Goal: Obtain resource: Obtain resource

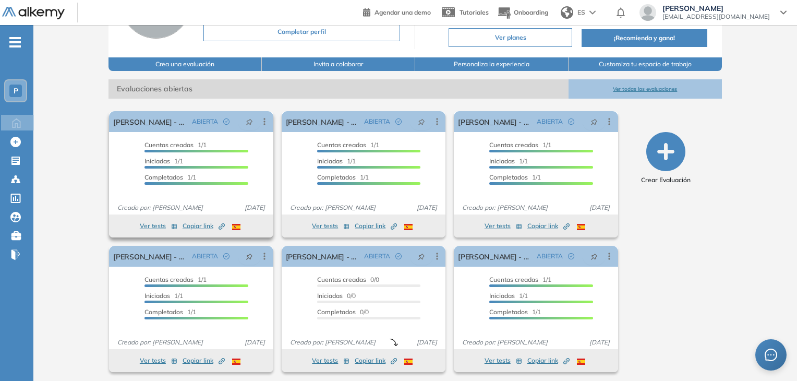
scroll to position [105, 0]
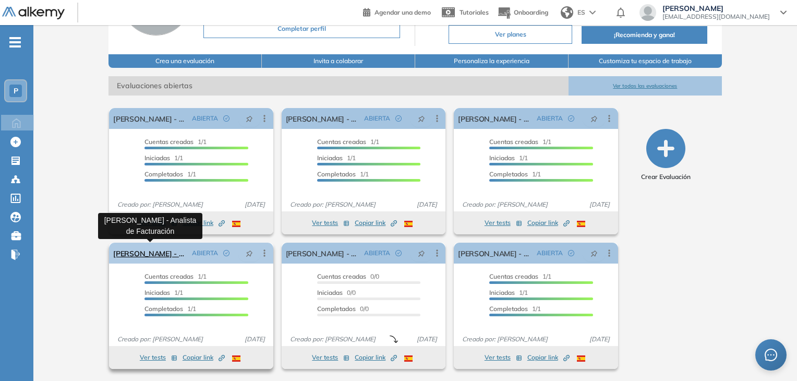
click at [152, 253] on link "[PERSON_NAME] - Analista de Facturación" at bounding box center [150, 253] width 74 height 21
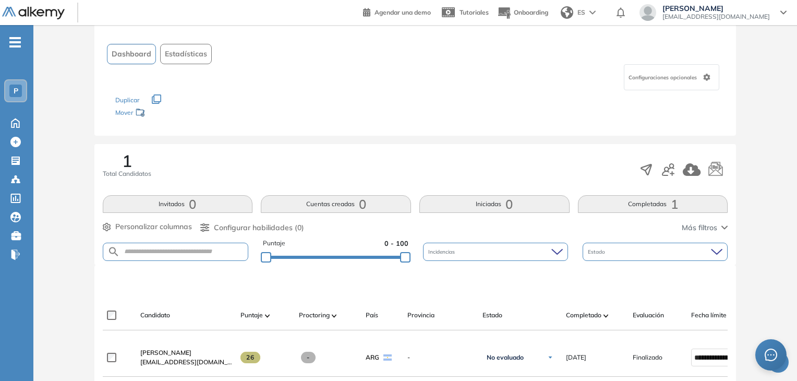
scroll to position [104, 0]
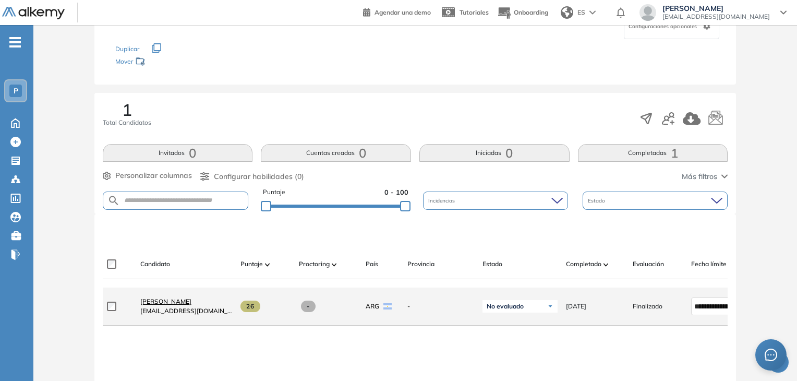
click at [167, 305] on span "[PERSON_NAME]" at bounding box center [165, 301] width 51 height 8
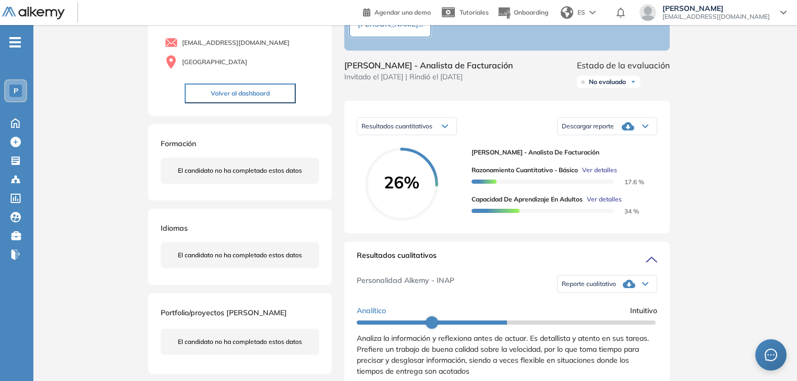
scroll to position [104, 0]
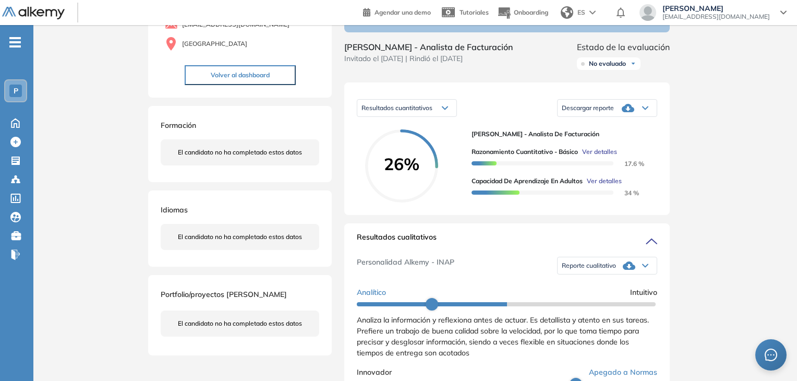
click at [645, 276] on div "Reporte cualitativo" at bounding box center [607, 265] width 99 height 21
click at [587, 288] on li "Reporte con Afinidad AI" at bounding box center [595, 283] width 64 height 10
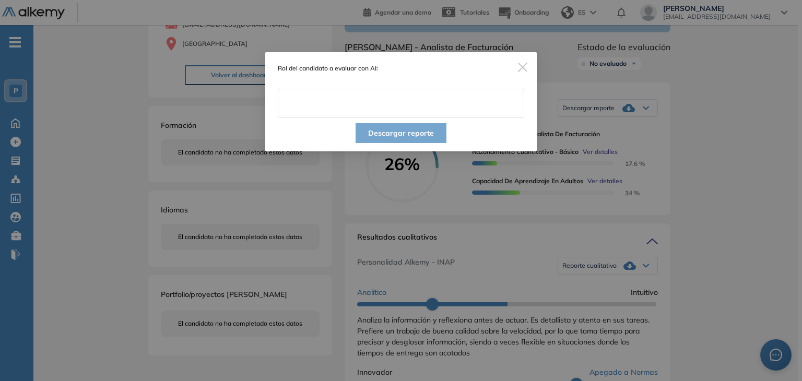
click at [368, 101] on input "text" at bounding box center [401, 103] width 246 height 29
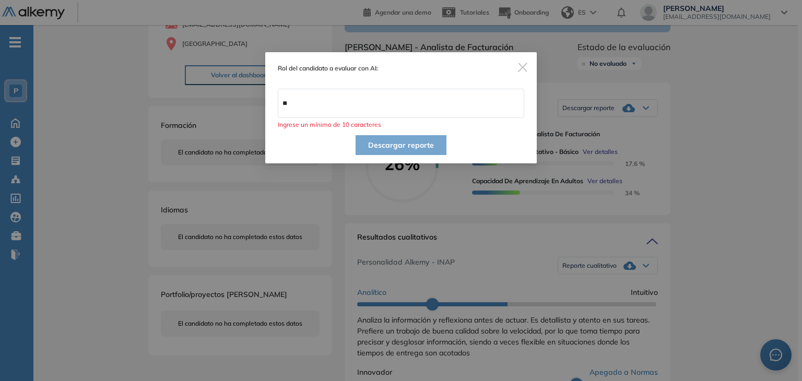
type input "*"
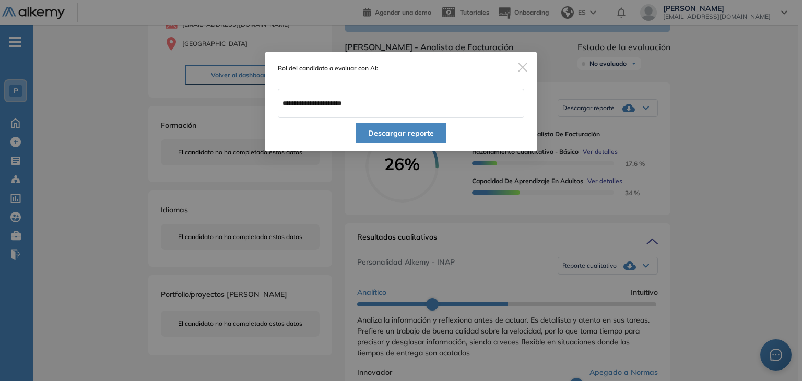
type input "**********"
click at [383, 134] on button "Descargar reporte" at bounding box center [400, 133] width 91 height 20
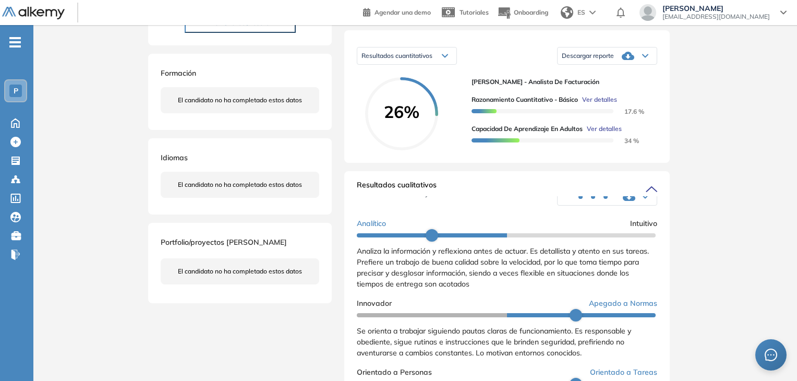
scroll to position [0, 0]
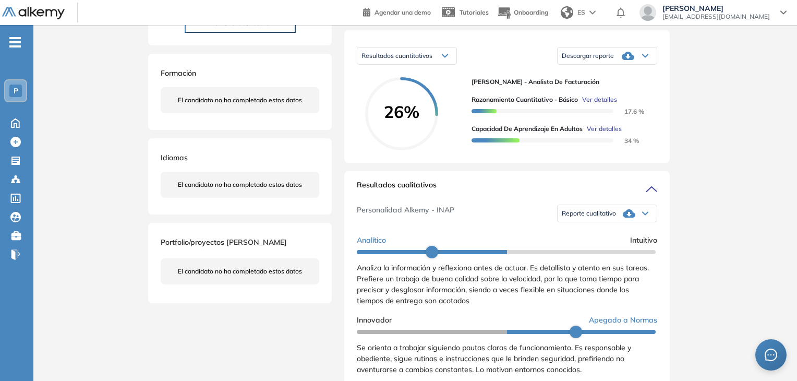
click at [13, 38] on span "-" at bounding box center [14, 41] width 11 height 8
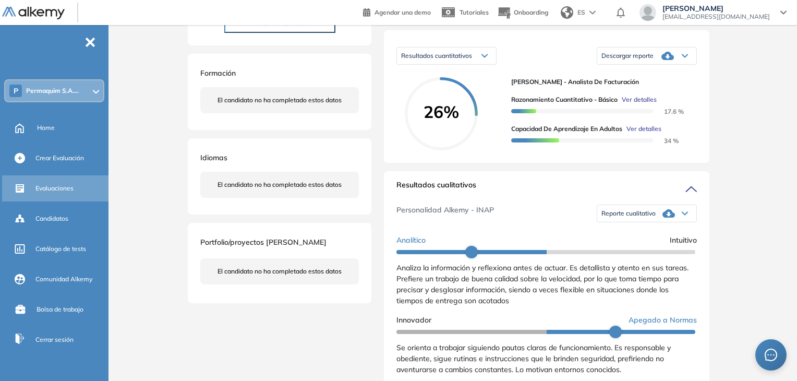
click at [62, 188] on span "Evaluaciones" at bounding box center [54, 188] width 38 height 9
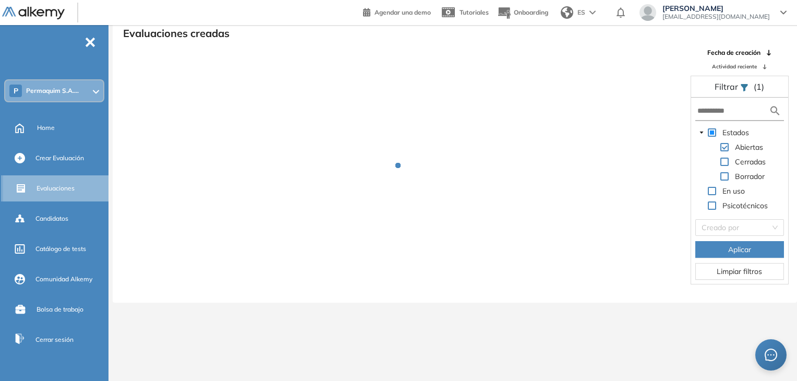
scroll to position [25, 0]
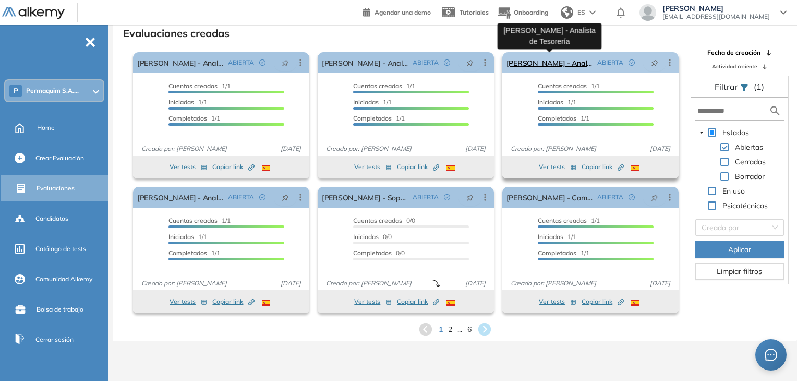
click at [544, 63] on link "[PERSON_NAME] - Analista de Tesorería" at bounding box center [550, 62] width 87 height 21
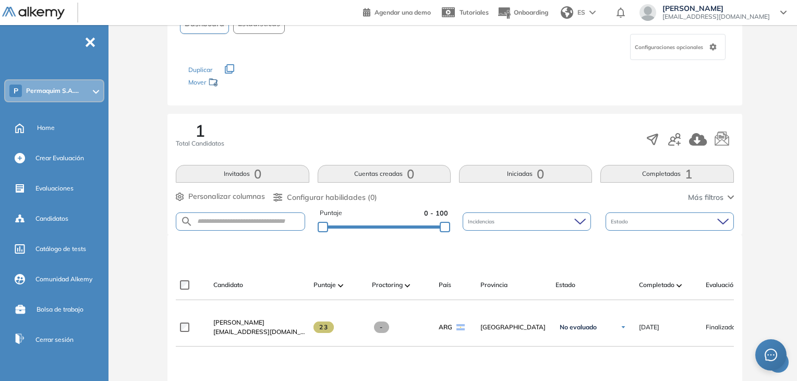
scroll to position [104, 0]
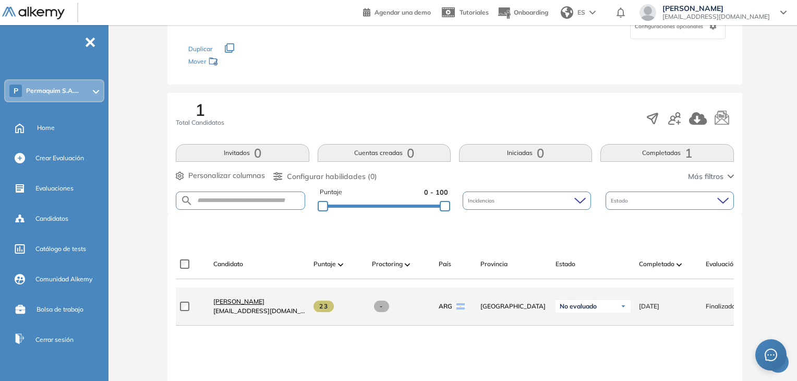
click at [245, 305] on span "[PERSON_NAME]" at bounding box center [238, 301] width 51 height 8
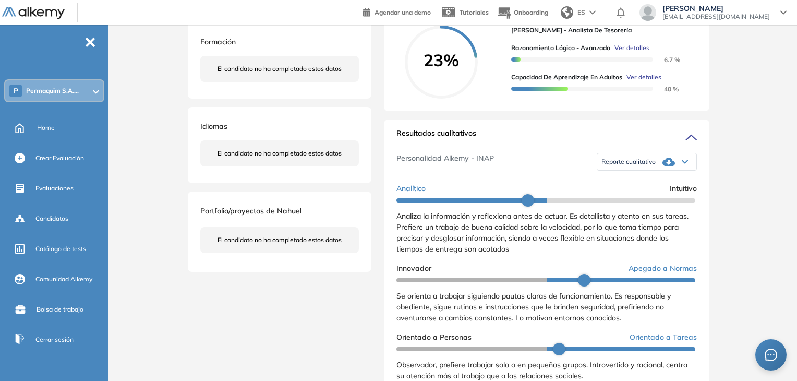
scroll to position [209, 0]
click at [684, 163] on icon at bounding box center [685, 161] width 6 height 4
click at [637, 184] on li "Reporte con Afinidad AI" at bounding box center [634, 178] width 64 height 10
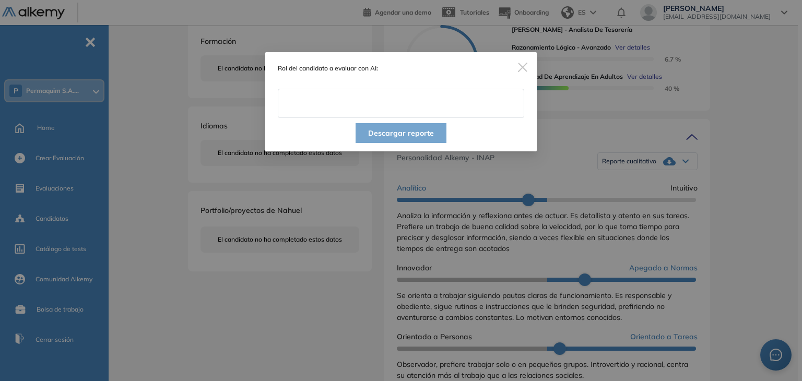
click at [385, 115] on input "text" at bounding box center [401, 103] width 246 height 29
type input "**********"
click at [401, 134] on button "Descargar reporte" at bounding box center [400, 133] width 91 height 20
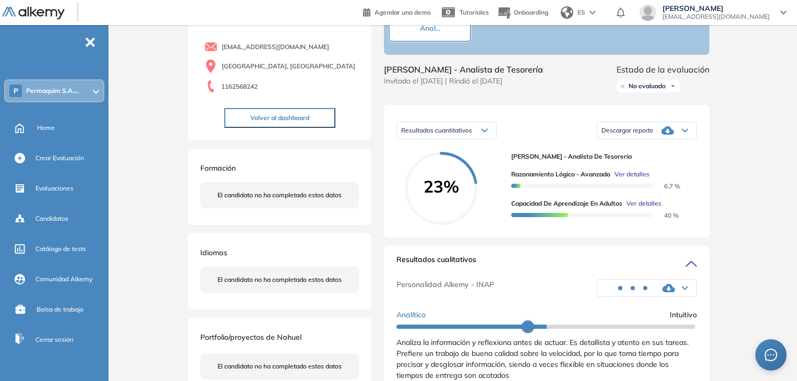
scroll to position [0, 0]
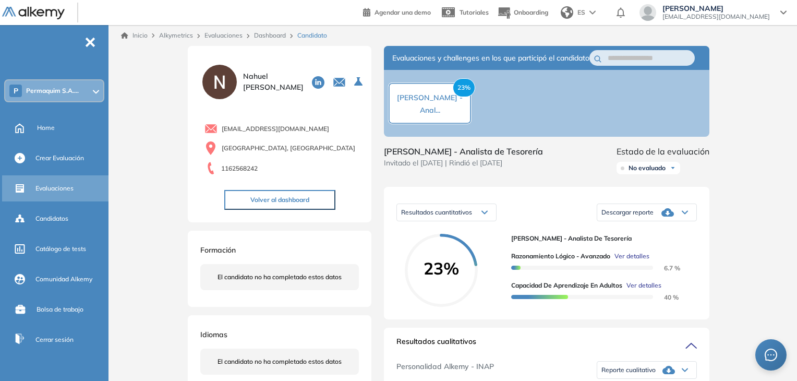
click at [46, 193] on span "Evaluaciones" at bounding box center [54, 188] width 38 height 9
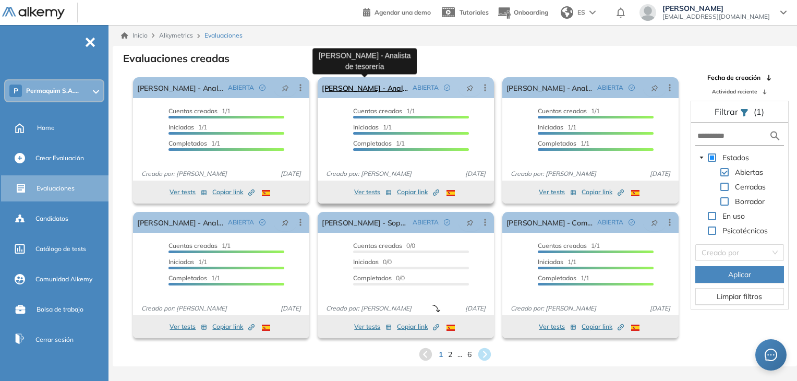
click at [355, 88] on link "[PERSON_NAME] - Analista de tesorería" at bounding box center [365, 87] width 87 height 21
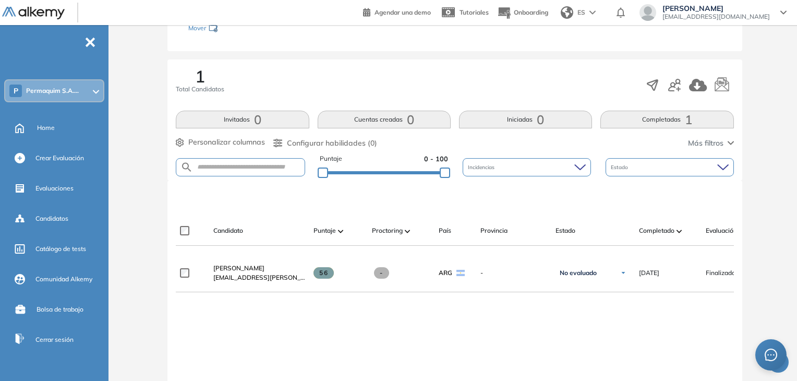
scroll to position [157, 0]
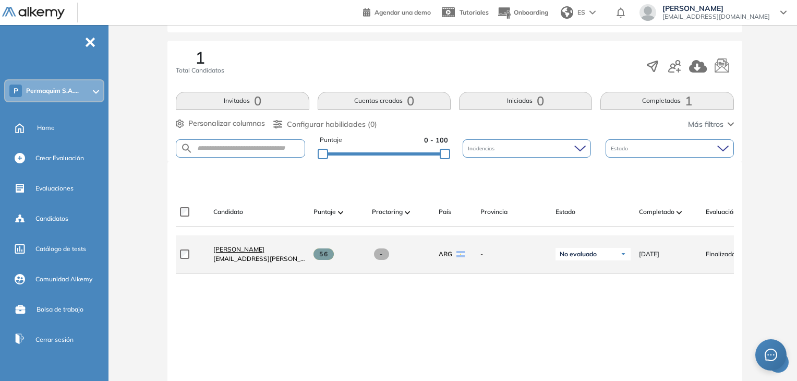
click at [259, 253] on span "[PERSON_NAME]" at bounding box center [238, 249] width 51 height 8
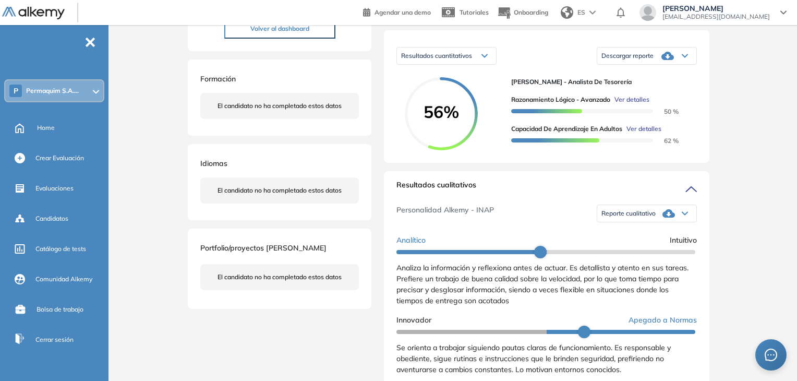
scroll to position [104, 0]
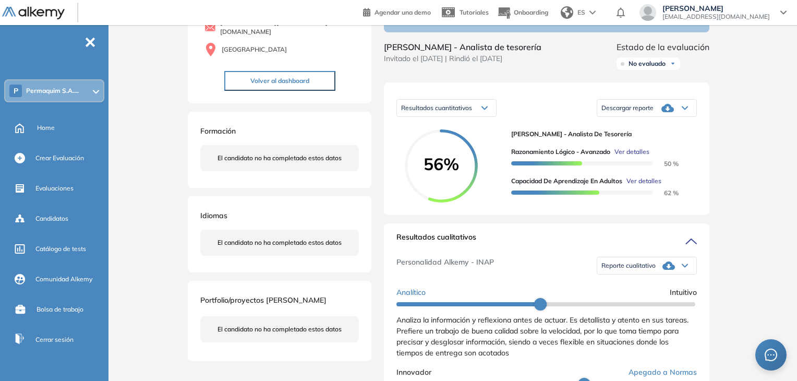
click at [681, 276] on div "Reporte cualitativo" at bounding box center [647, 265] width 99 height 21
click at [626, 288] on li "Reporte con Afinidad AI" at bounding box center [634, 283] width 64 height 10
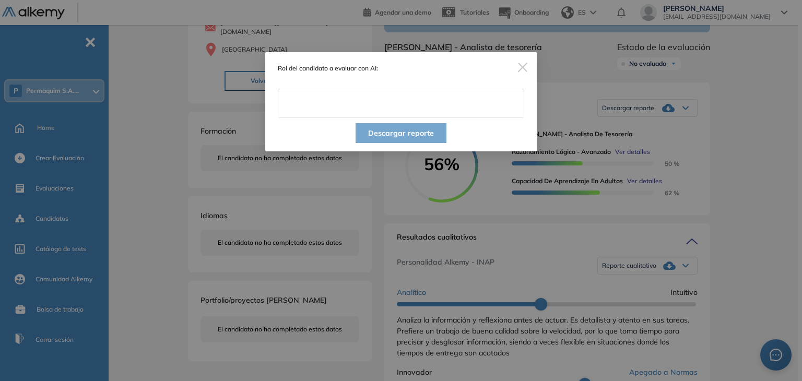
click at [353, 98] on input "text" at bounding box center [401, 103] width 246 height 29
type input "**********"
click at [397, 136] on button "Descargar reporte" at bounding box center [400, 133] width 91 height 20
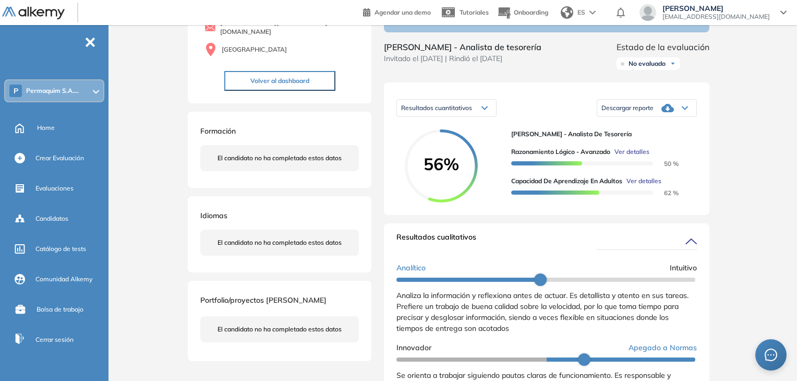
scroll to position [48, 0]
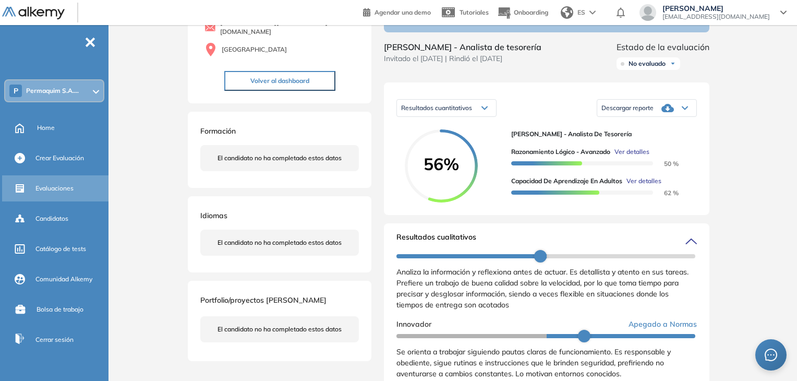
click at [70, 186] on span "Evaluaciones" at bounding box center [54, 188] width 38 height 9
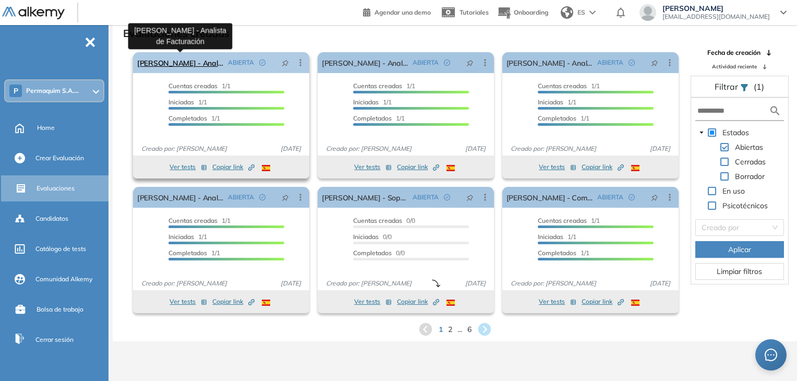
click at [188, 57] on link "[PERSON_NAME] - Analista de Facturación" at bounding box center [180, 62] width 87 height 21
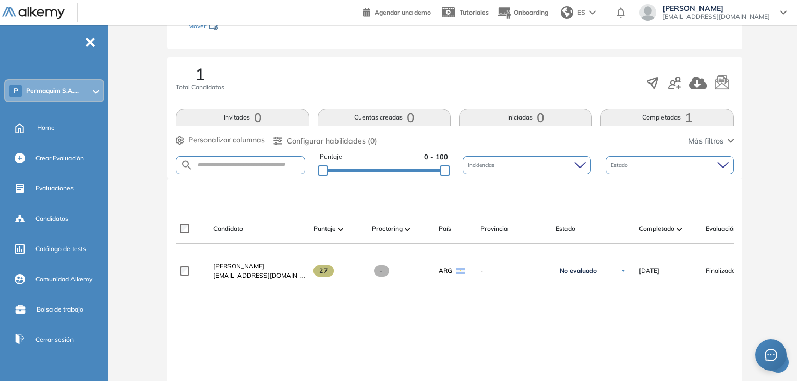
scroll to position [157, 0]
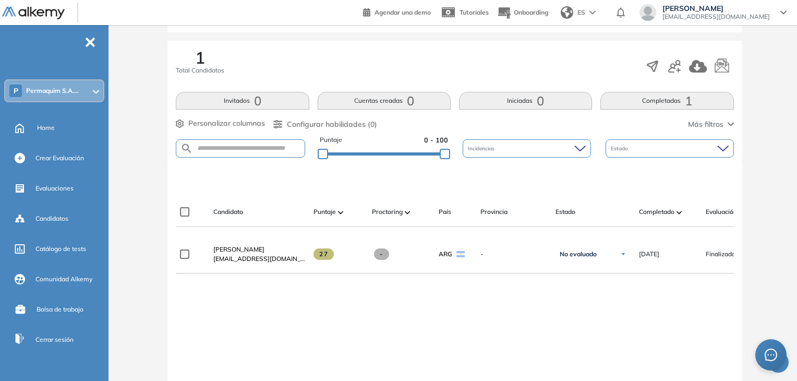
click at [238, 253] on span "[PERSON_NAME]" at bounding box center [238, 249] width 51 height 8
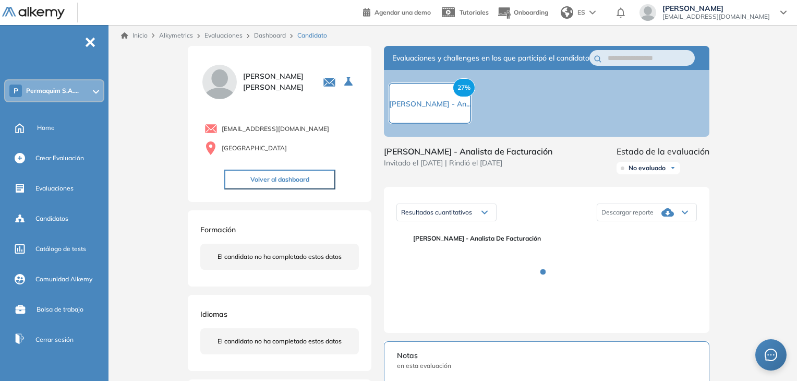
scroll to position [52, 0]
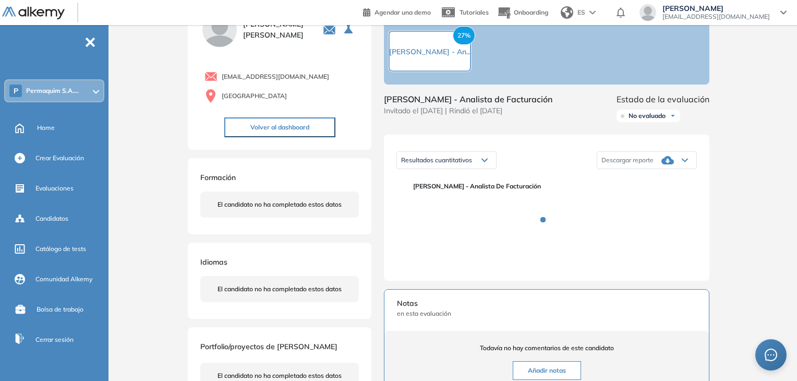
click at [687, 162] on icon at bounding box center [685, 160] width 6 height 4
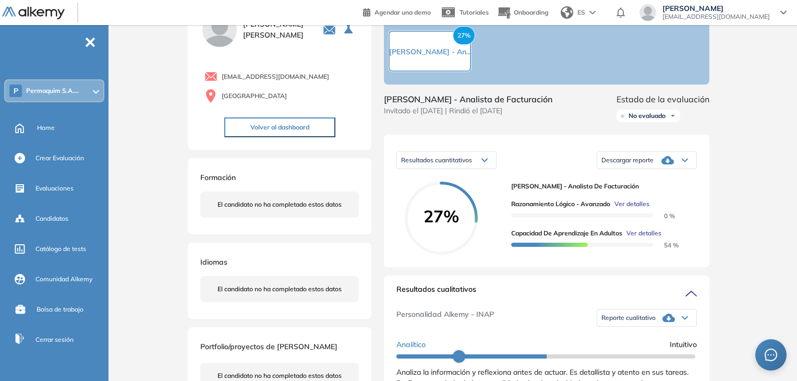
click at [684, 162] on icon at bounding box center [685, 160] width 6 height 4
click at [666, 183] on li "Descargar informe completo" at bounding box center [640, 177] width 77 height 10
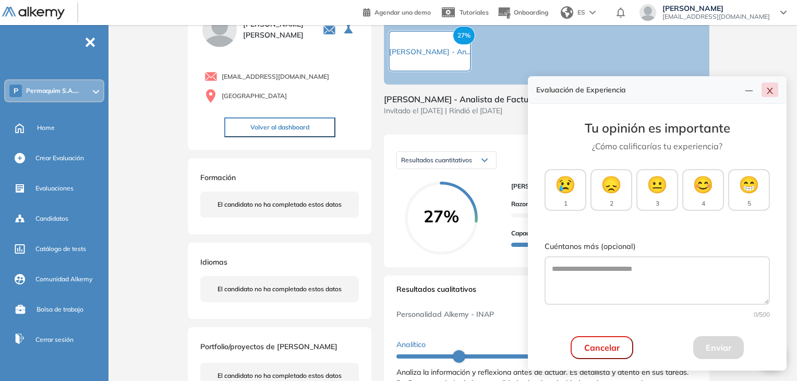
click at [768, 93] on icon "close" at bounding box center [770, 91] width 8 height 8
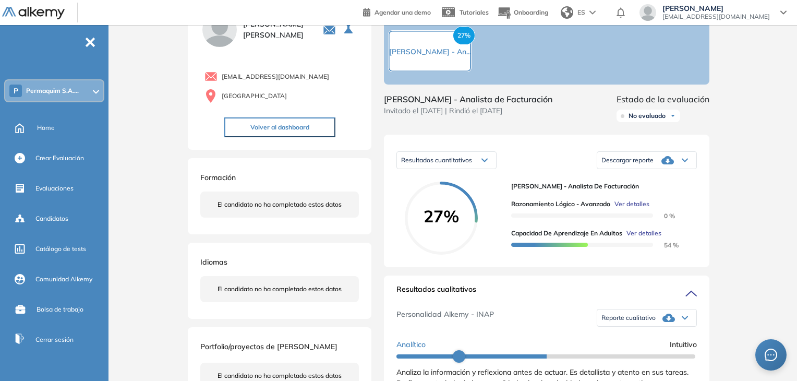
click at [484, 162] on icon at bounding box center [484, 160] width 5 height 3
click at [448, 205] on span "Resultados relativos" at bounding box center [429, 201] width 54 height 8
click at [482, 162] on icon at bounding box center [485, 160] width 6 height 4
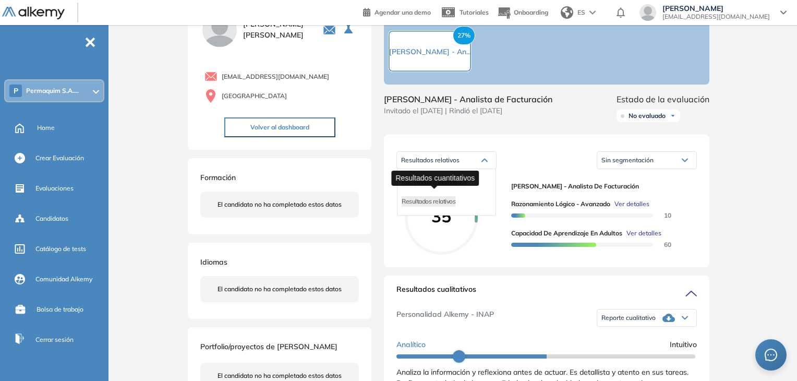
click at [462, 186] on span "Resultados cuantitativos" at bounding box center [434, 182] width 65 height 8
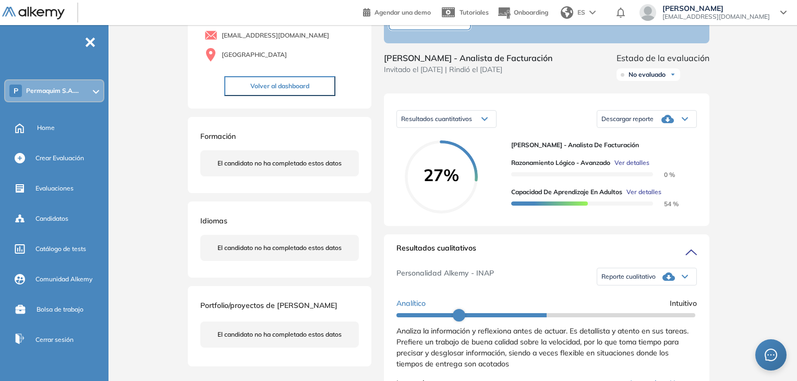
scroll to position [157, 0]
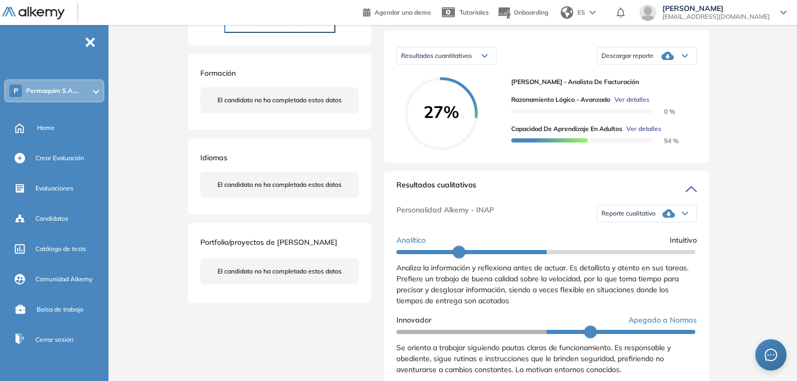
click at [683, 215] on icon at bounding box center [685, 213] width 5 height 3
click at [625, 236] on li "Reporte con Afinidad AI" at bounding box center [634, 230] width 64 height 10
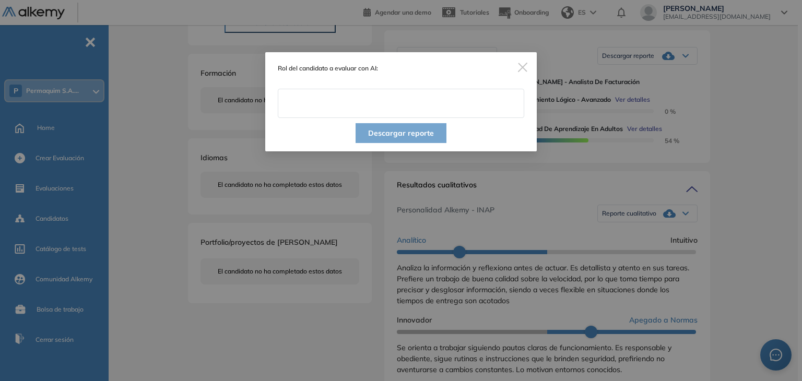
click at [341, 102] on input "text" at bounding box center [401, 103] width 246 height 29
type input "**********"
click at [388, 132] on button "Descargar reporte" at bounding box center [400, 133] width 91 height 20
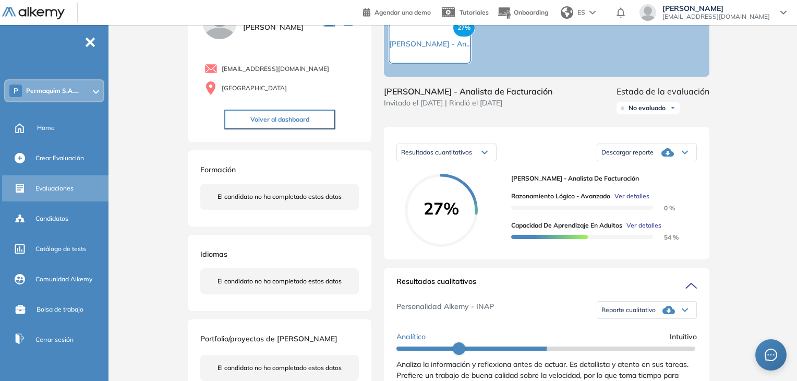
scroll to position [0, 0]
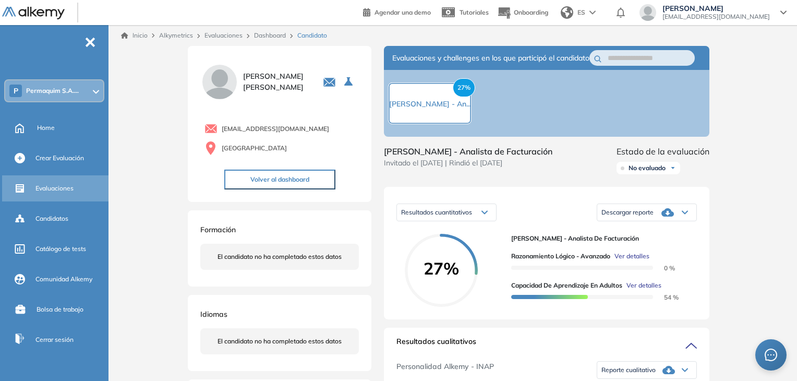
click at [55, 197] on div "Evaluaciones" at bounding box center [56, 188] width 109 height 26
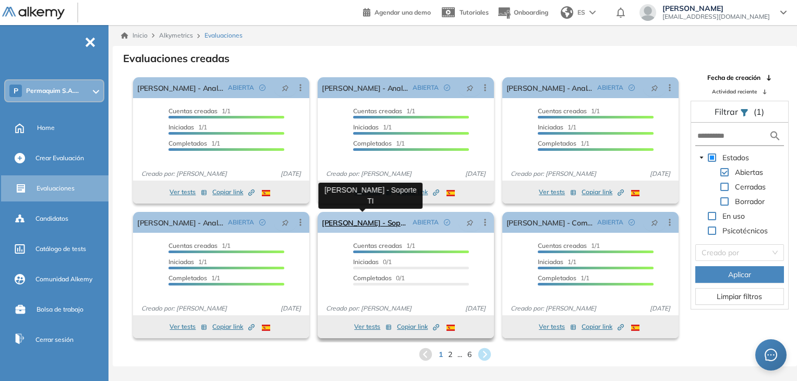
click at [360, 222] on link "[PERSON_NAME] - Soporte TI" at bounding box center [365, 222] width 87 height 21
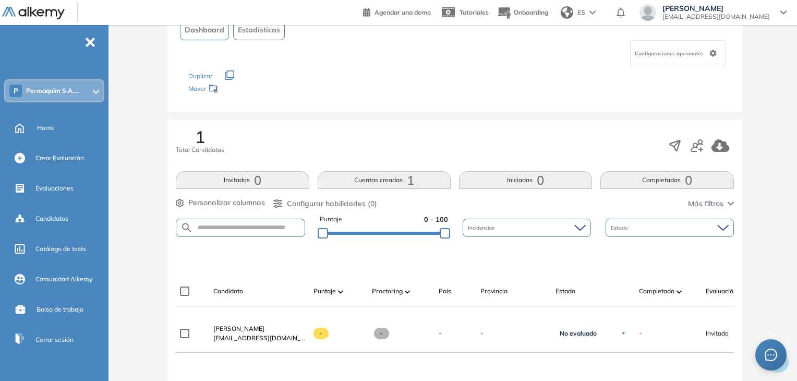
scroll to position [104, 0]
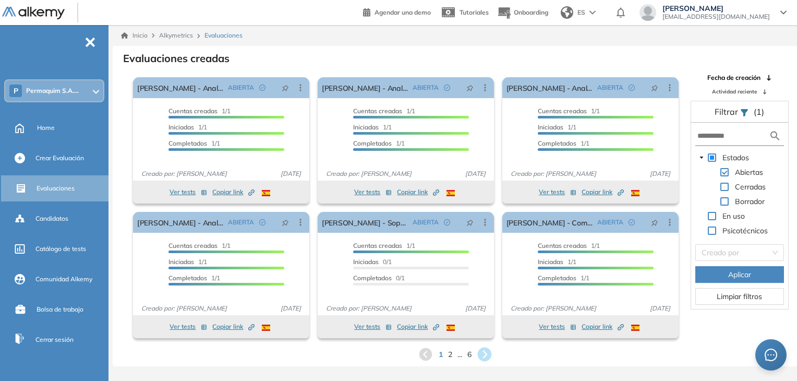
click at [483, 354] on icon at bounding box center [485, 355] width 14 height 14
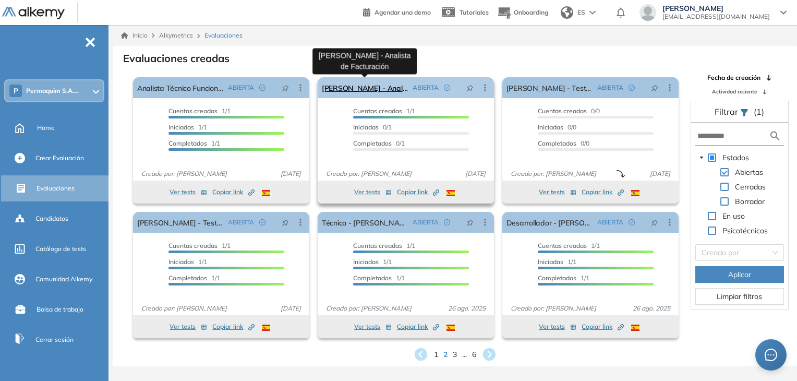
click at [372, 88] on link "[PERSON_NAME] - Analista de Facturación" at bounding box center [365, 87] width 87 height 21
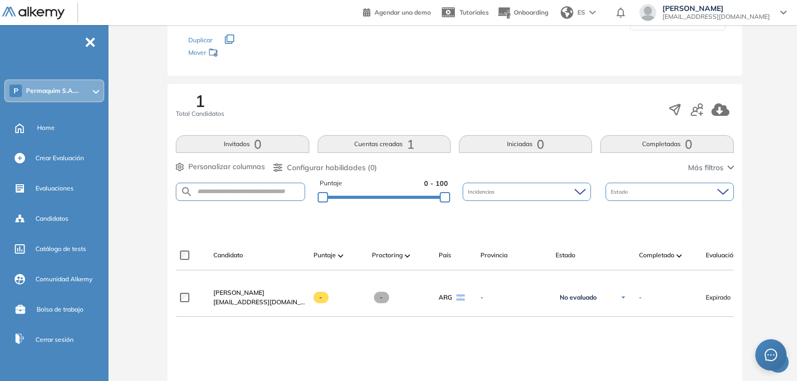
scroll to position [118, 0]
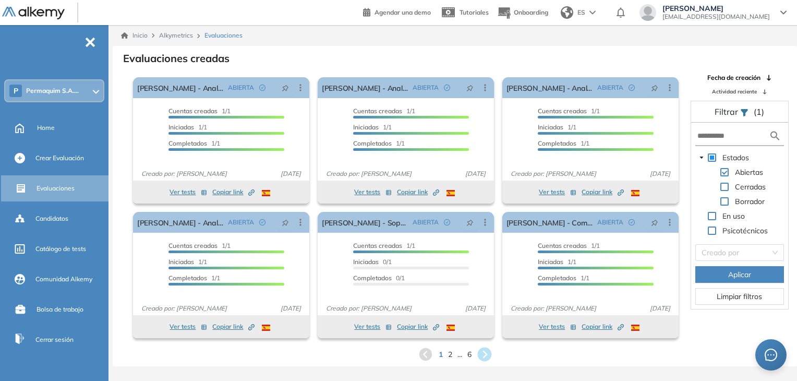
click at [484, 355] on icon at bounding box center [485, 355] width 14 height 14
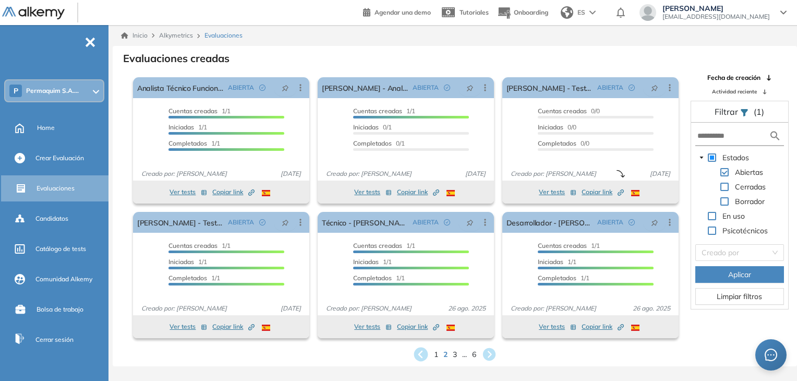
click at [420, 355] on icon at bounding box center [421, 355] width 14 height 14
